Goal: Check status

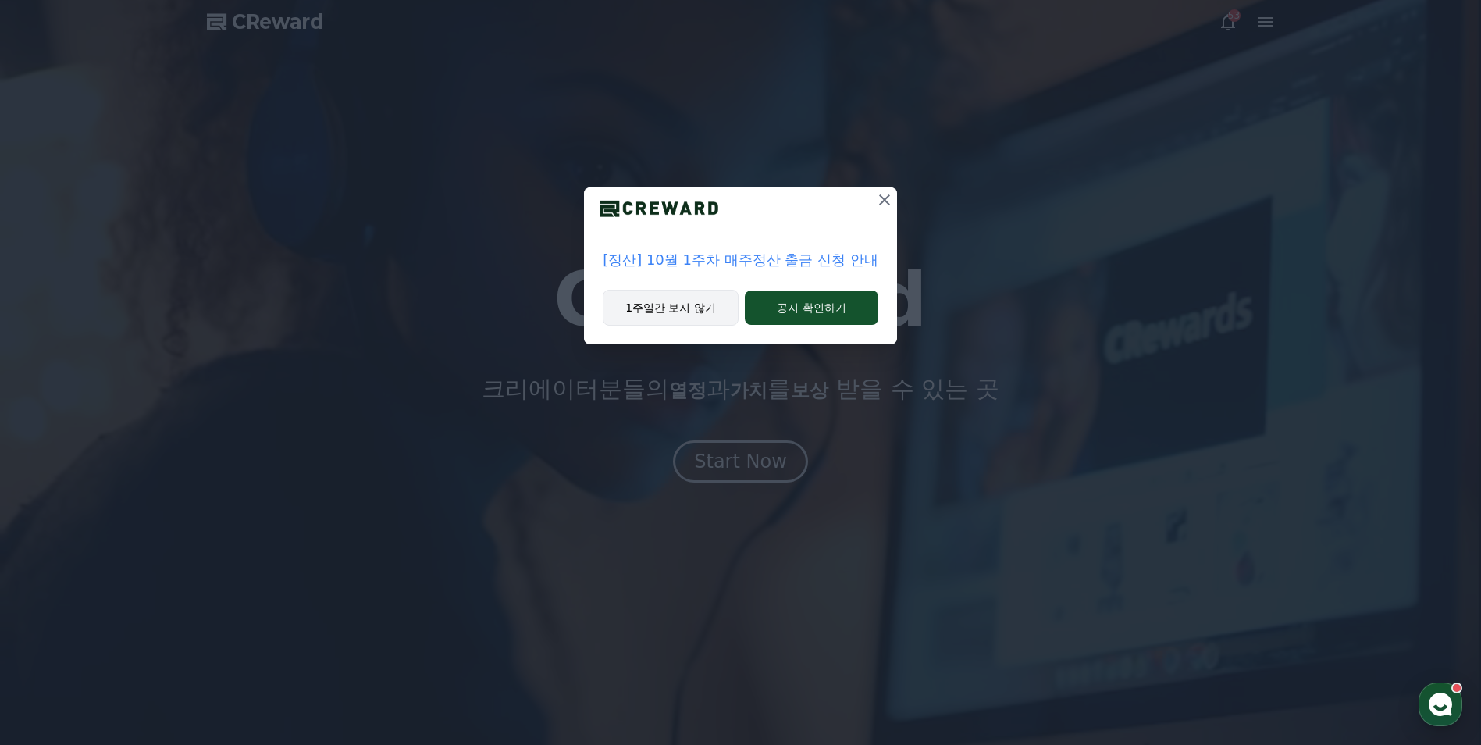
click at [685, 312] on button "1주일간 보지 않기" at bounding box center [671, 308] width 136 height 36
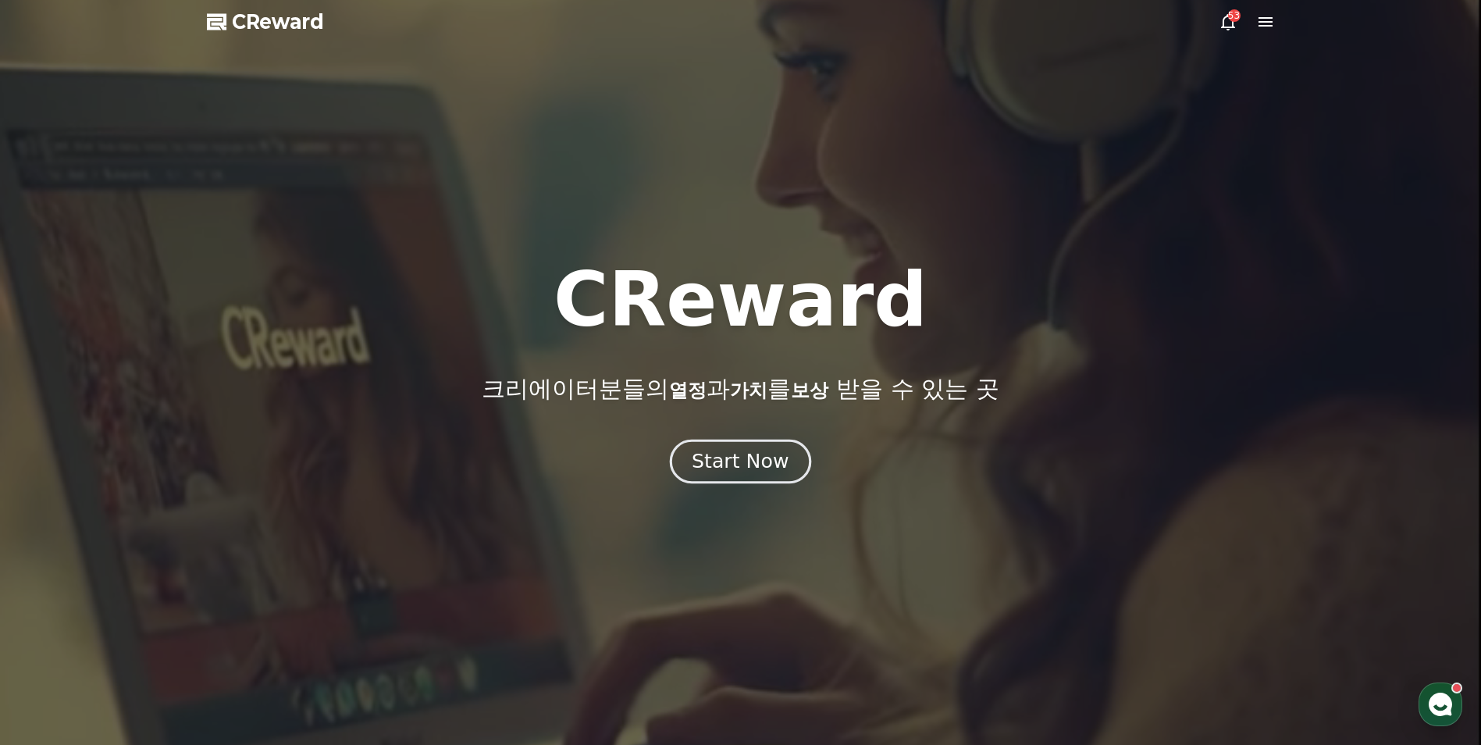
click at [745, 458] on div "Start Now" at bounding box center [740, 461] width 97 height 27
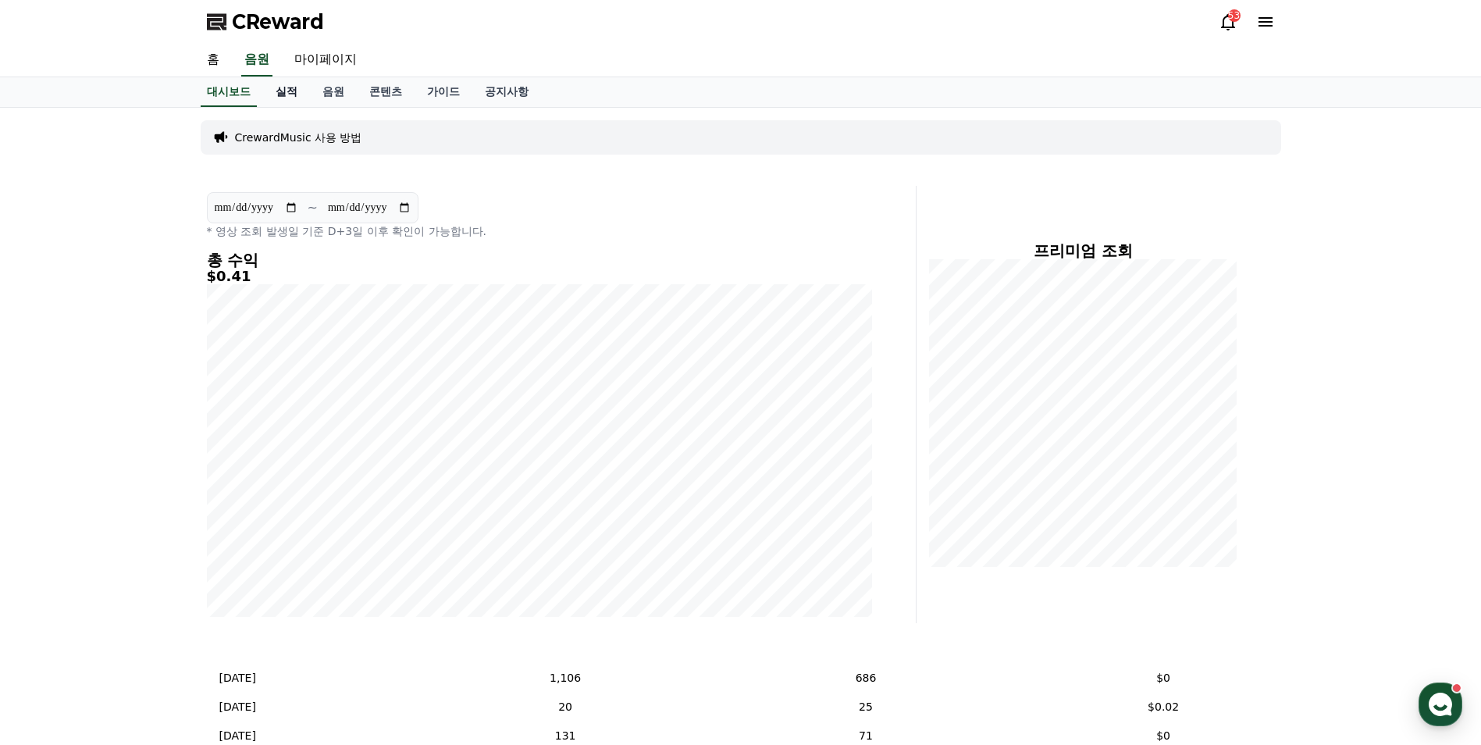
click at [286, 92] on link "실적" at bounding box center [286, 92] width 47 height 30
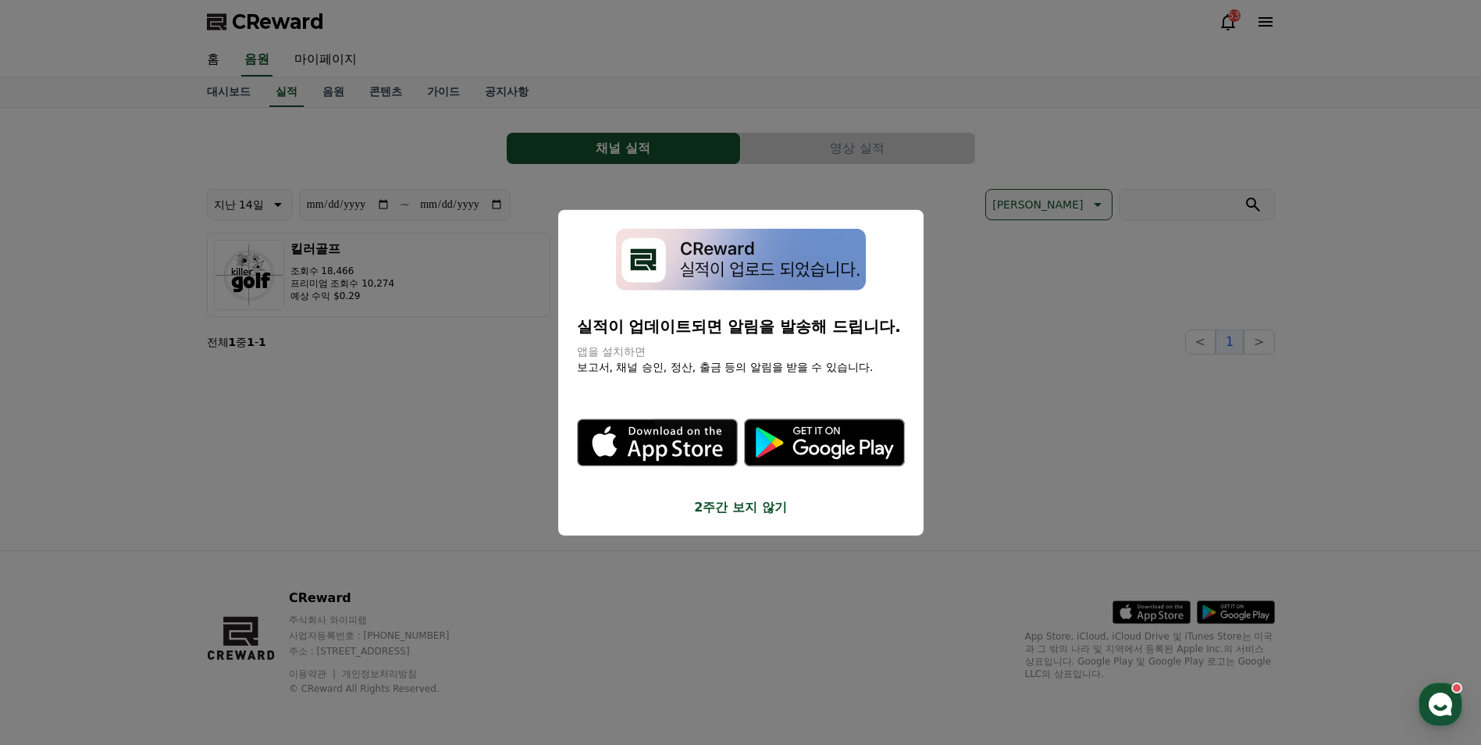
click at [784, 506] on button "2주간 보지 않기" at bounding box center [741, 506] width 328 height 19
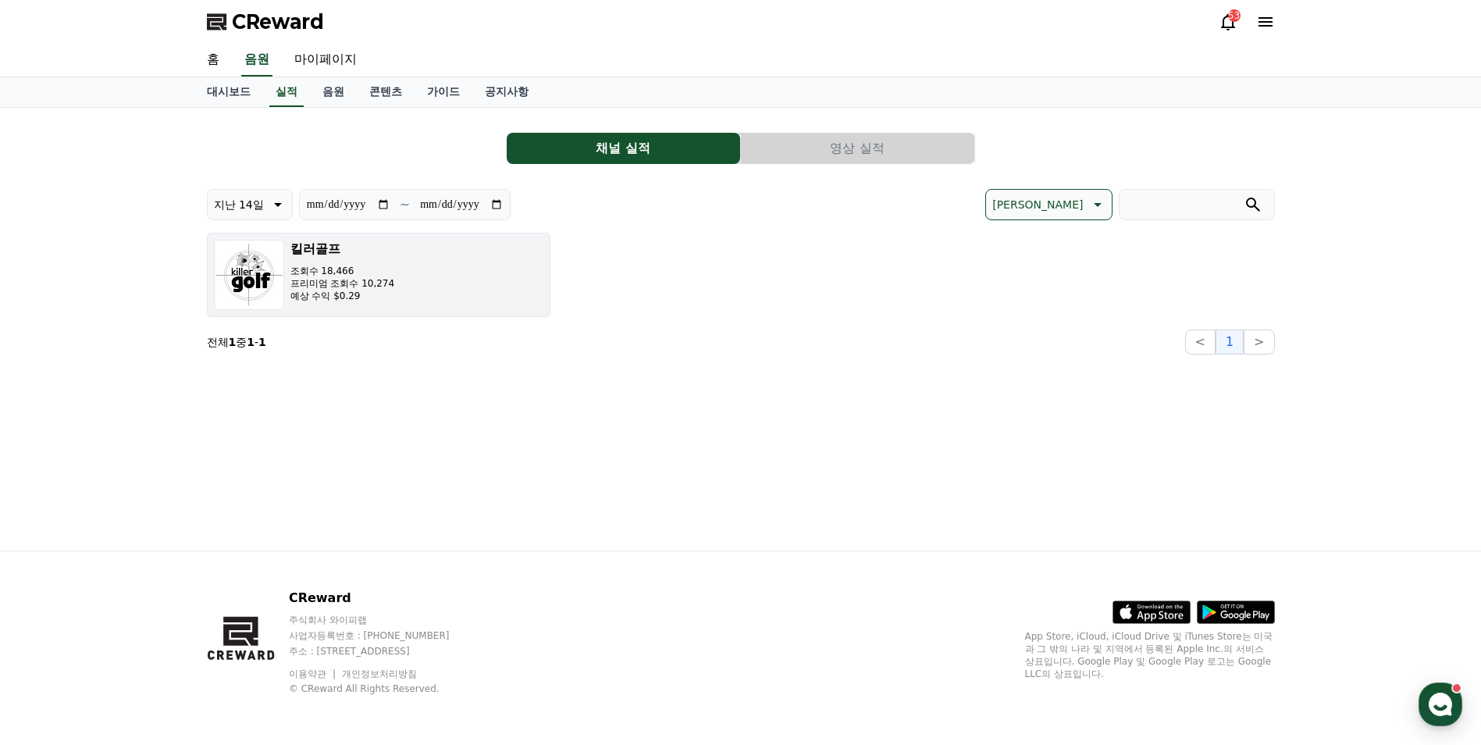
click at [363, 280] on p "프리미엄 조회수 10,274" at bounding box center [342, 283] width 105 height 12
